Goal: Find specific page/section

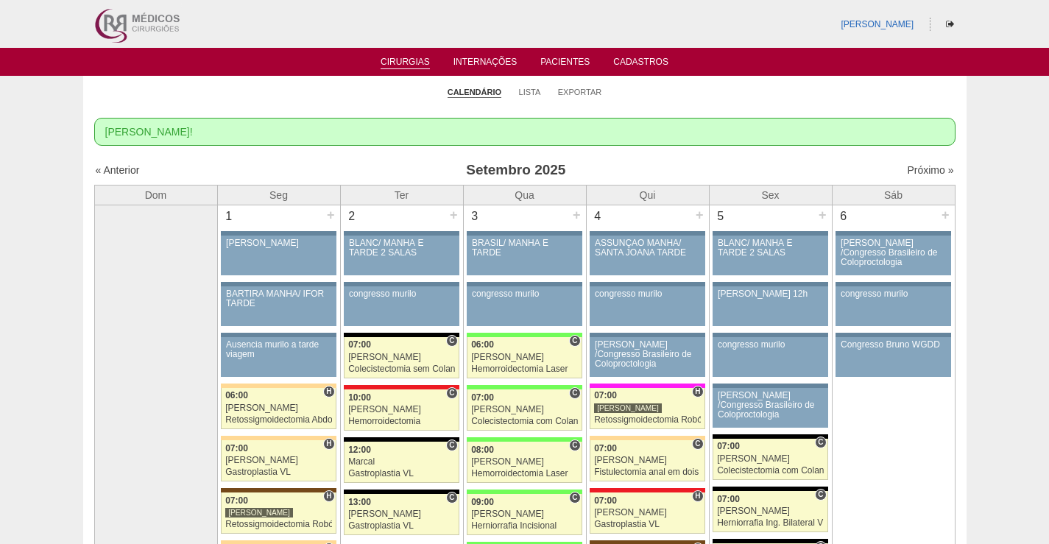
click at [159, 15] on img at bounding box center [136, 24] width 91 height 48
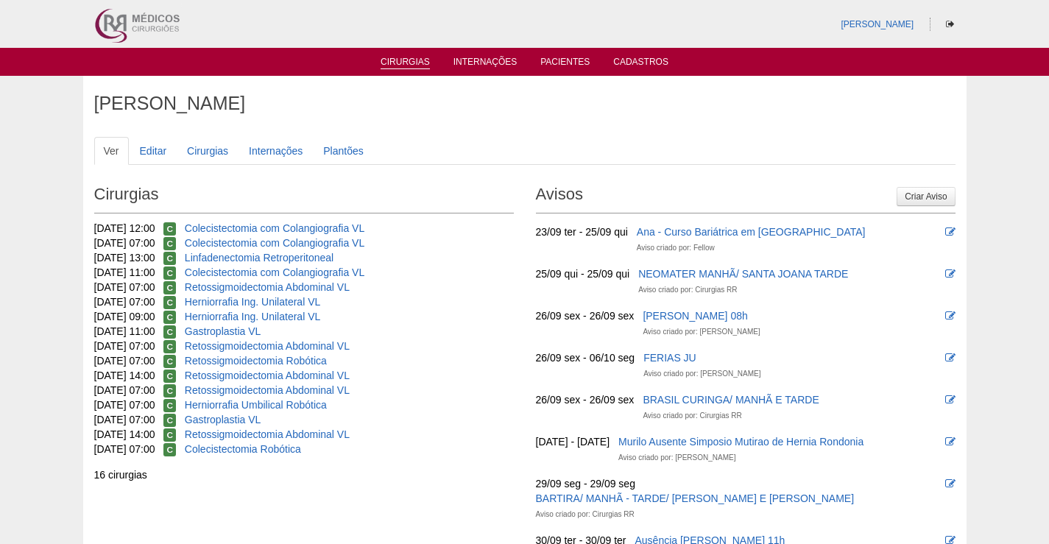
click at [402, 67] on link "Cirurgias" at bounding box center [404, 63] width 49 height 13
